Goal: Navigation & Orientation: Find specific page/section

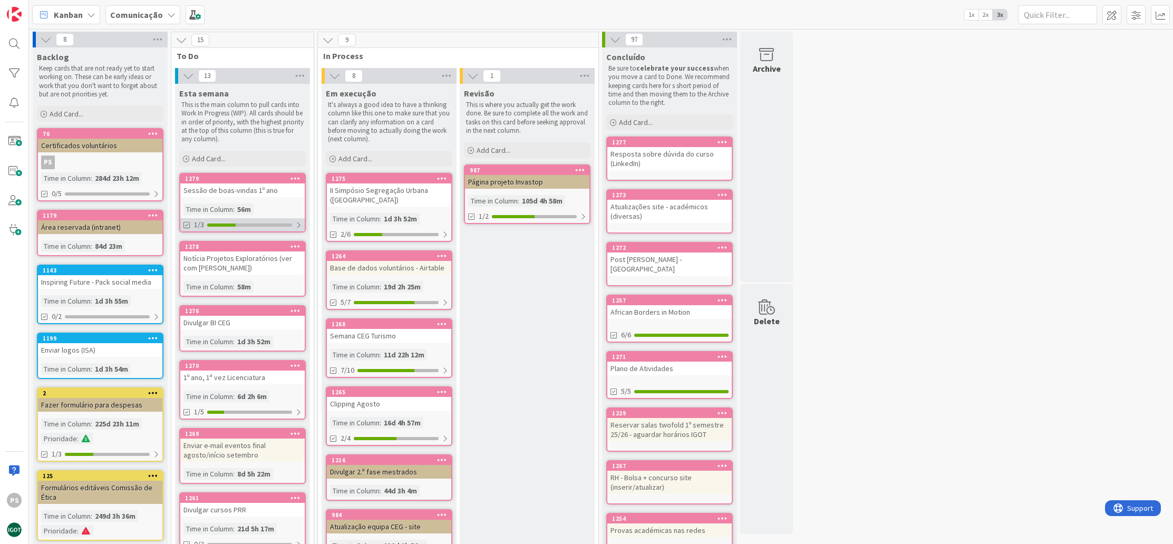
click at [228, 226] on div "1/3" at bounding box center [242, 224] width 124 height 13
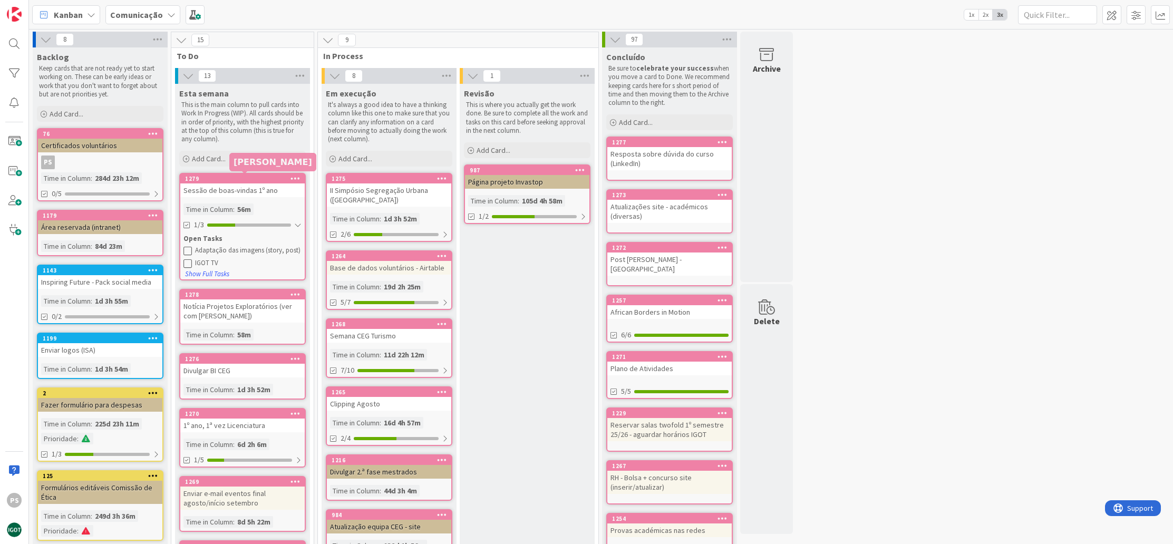
click at [245, 180] on div "1279" at bounding box center [245, 178] width 120 height 7
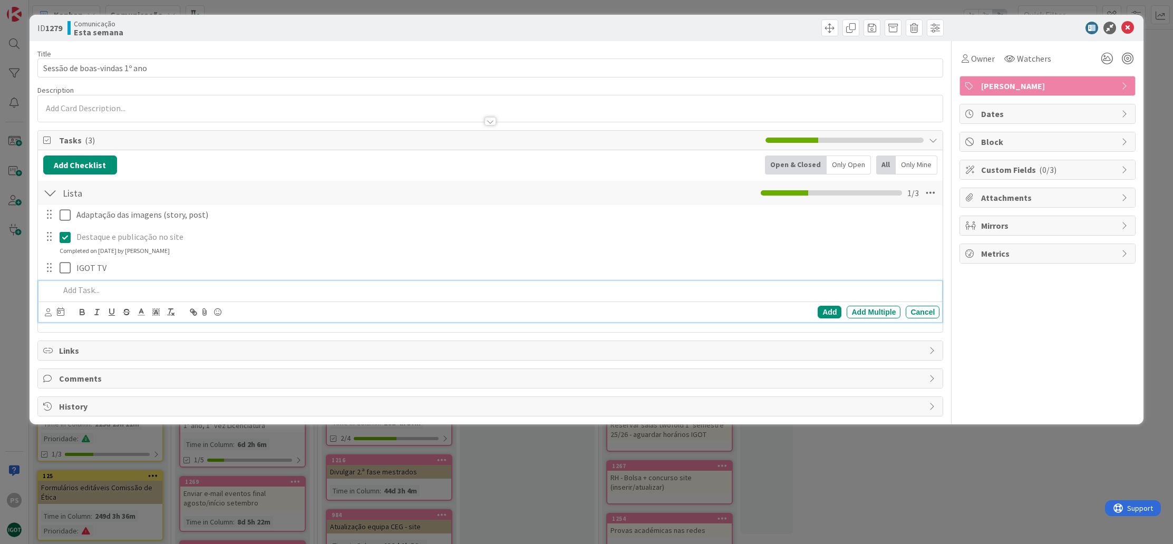
click at [113, 286] on p at bounding box center [498, 290] width 876 height 12
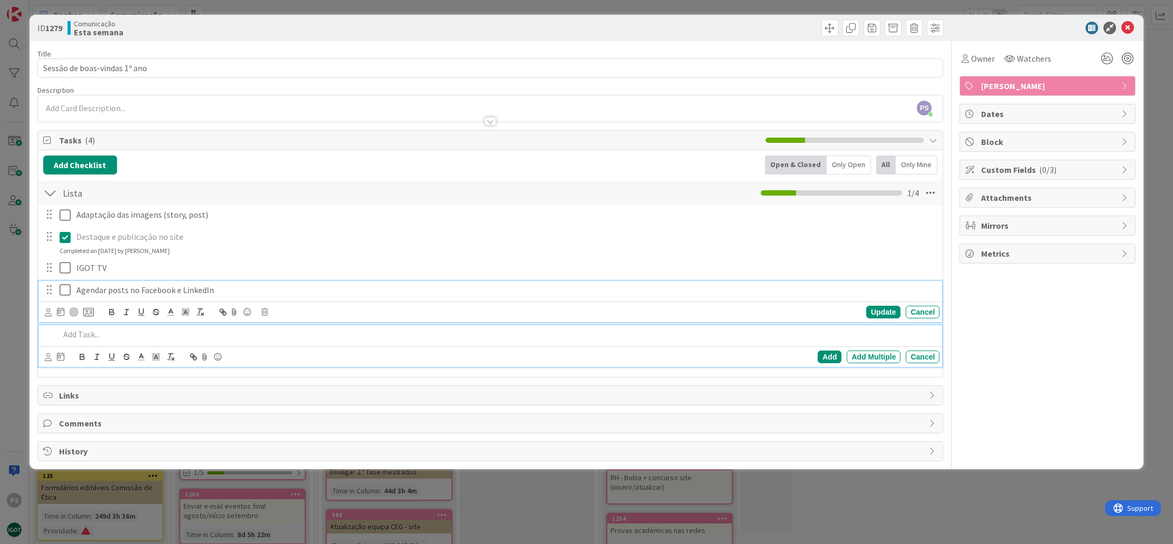
click at [64, 292] on icon at bounding box center [68, 290] width 16 height 13
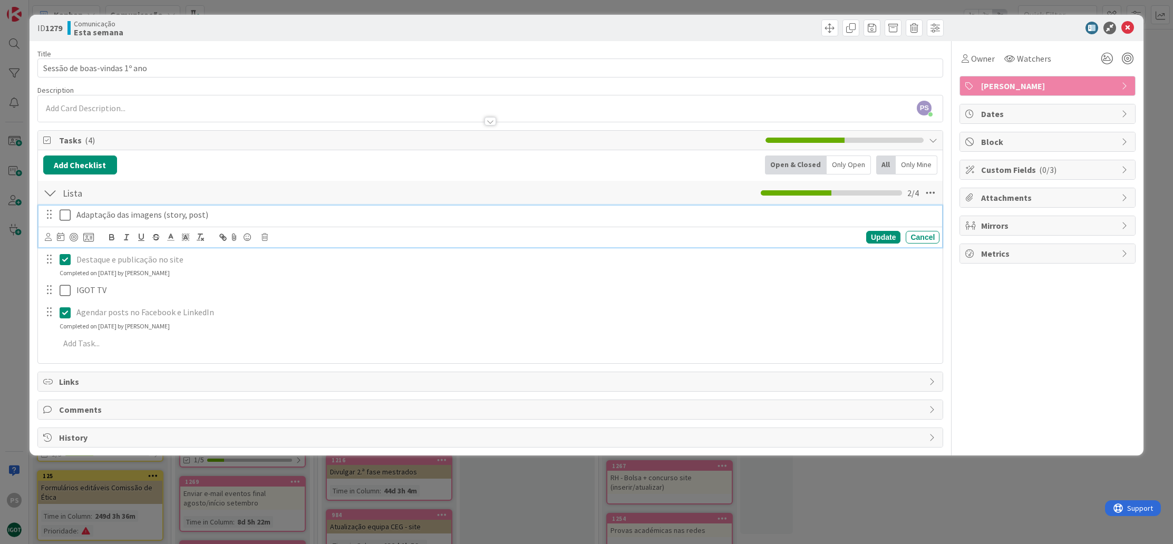
click at [69, 215] on icon at bounding box center [68, 215] width 16 height 13
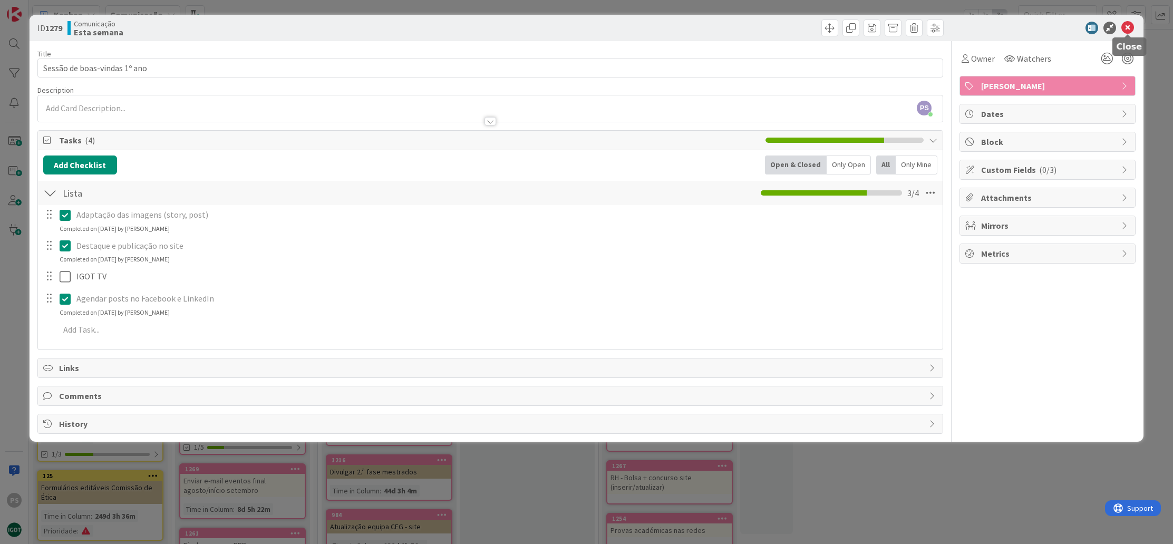
click at [1126, 29] on icon at bounding box center [1127, 28] width 13 height 13
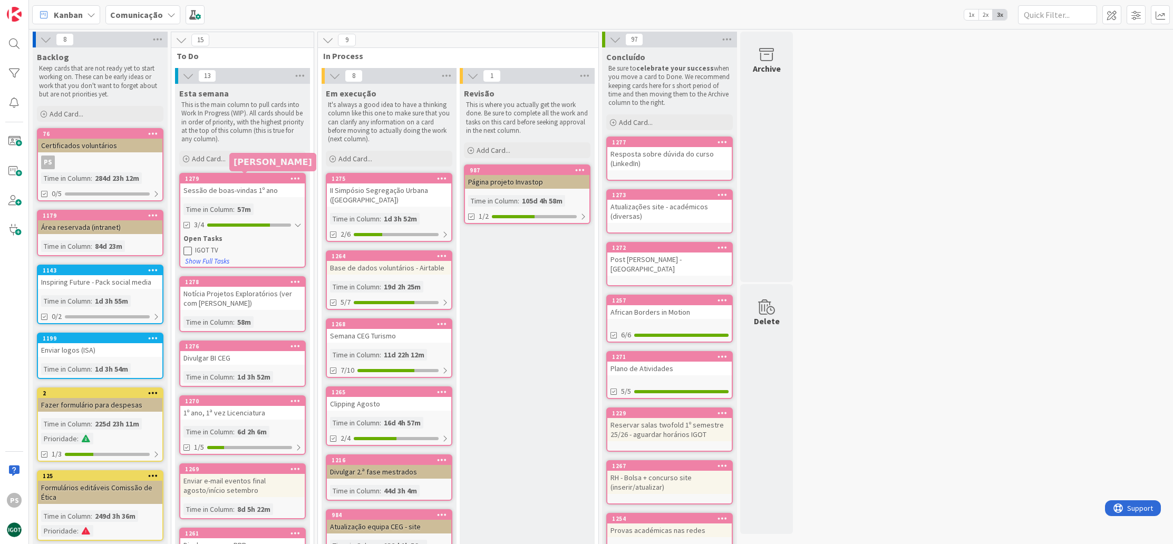
click at [236, 179] on div "1279" at bounding box center [245, 178] width 120 height 7
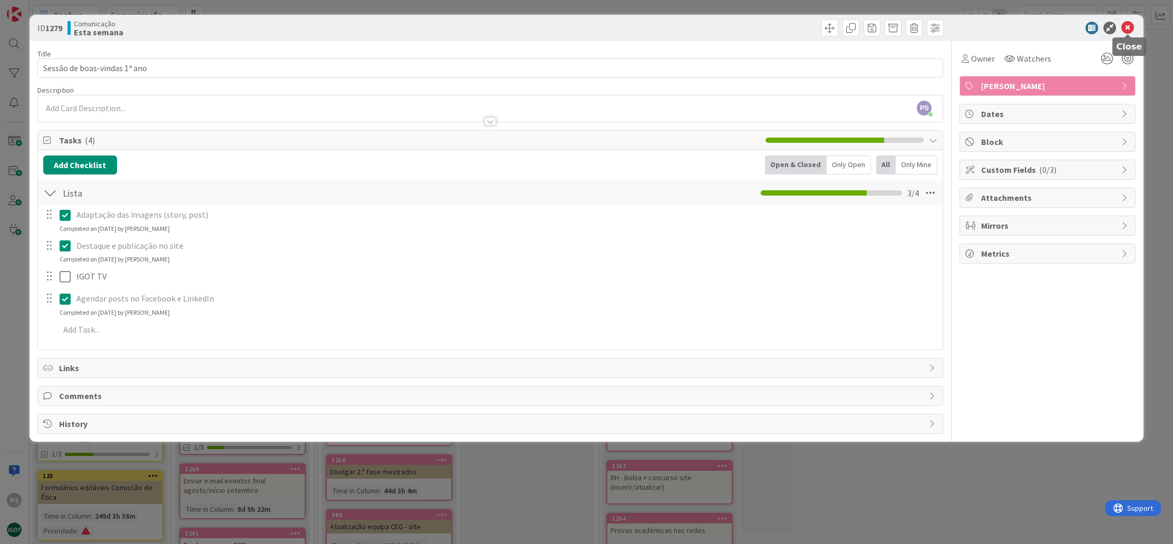
click at [1132, 26] on icon at bounding box center [1127, 28] width 13 height 13
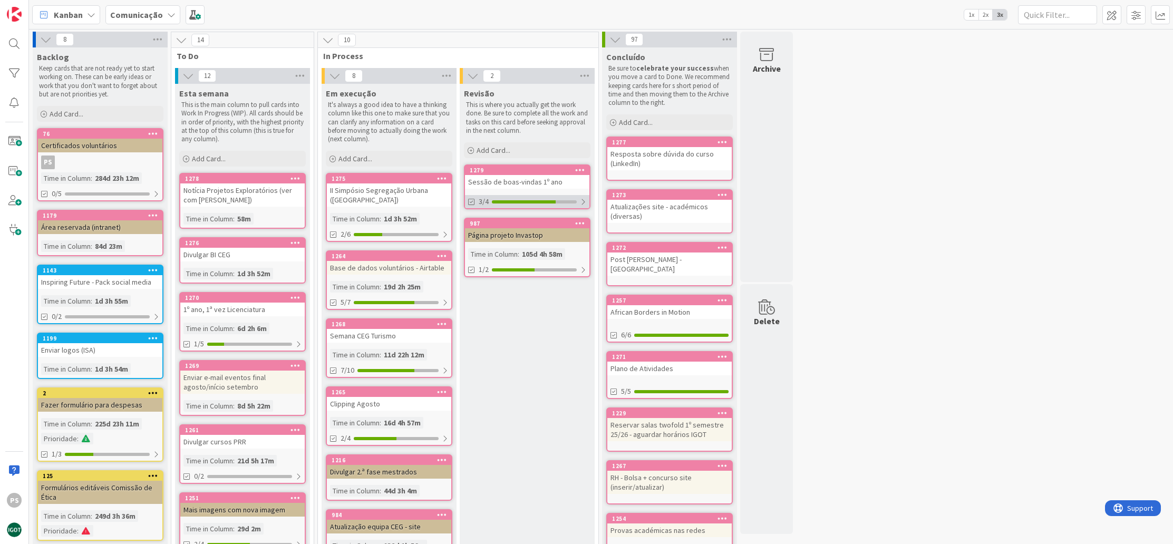
click at [533, 200] on div at bounding box center [524, 201] width 64 height 3
